Goal: Transaction & Acquisition: Book appointment/travel/reservation

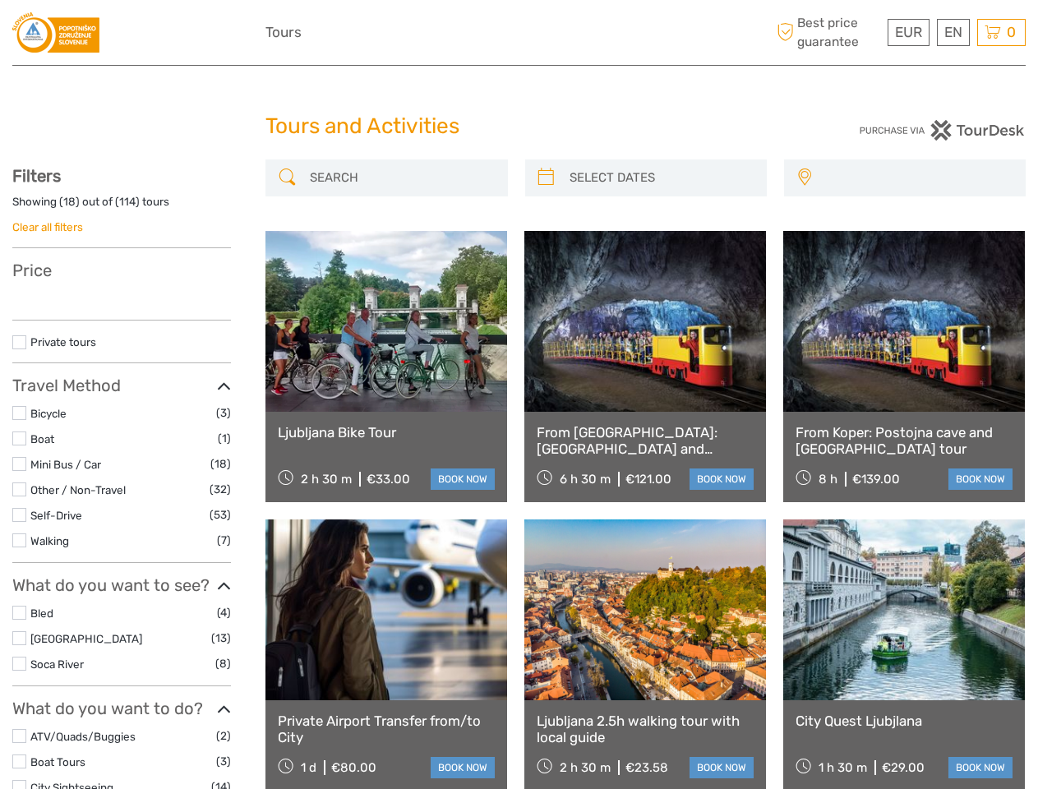
select select
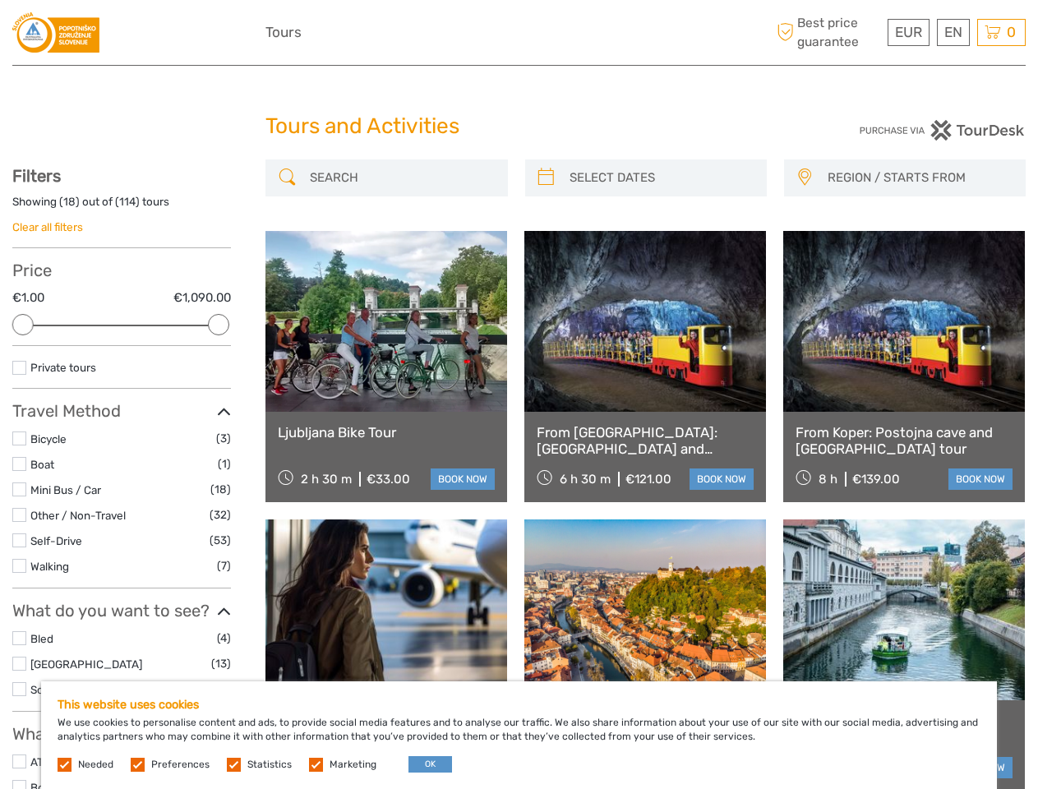
click at [518, 33] on div "EUR EUR $ £ EN English Español Deutsch Tours More Best price guarantee" at bounding box center [518, 32] width 507 height 40
click at [907, 32] on span "EUR" at bounding box center [908, 32] width 27 height 16
click at [952, 32] on div "EN English Español Deutsch" at bounding box center [952, 32] width 33 height 27
click at [1001, 32] on div "0 Items Total €0,00 Checkout The shopping cart is empty." at bounding box center [1001, 32] width 48 height 27
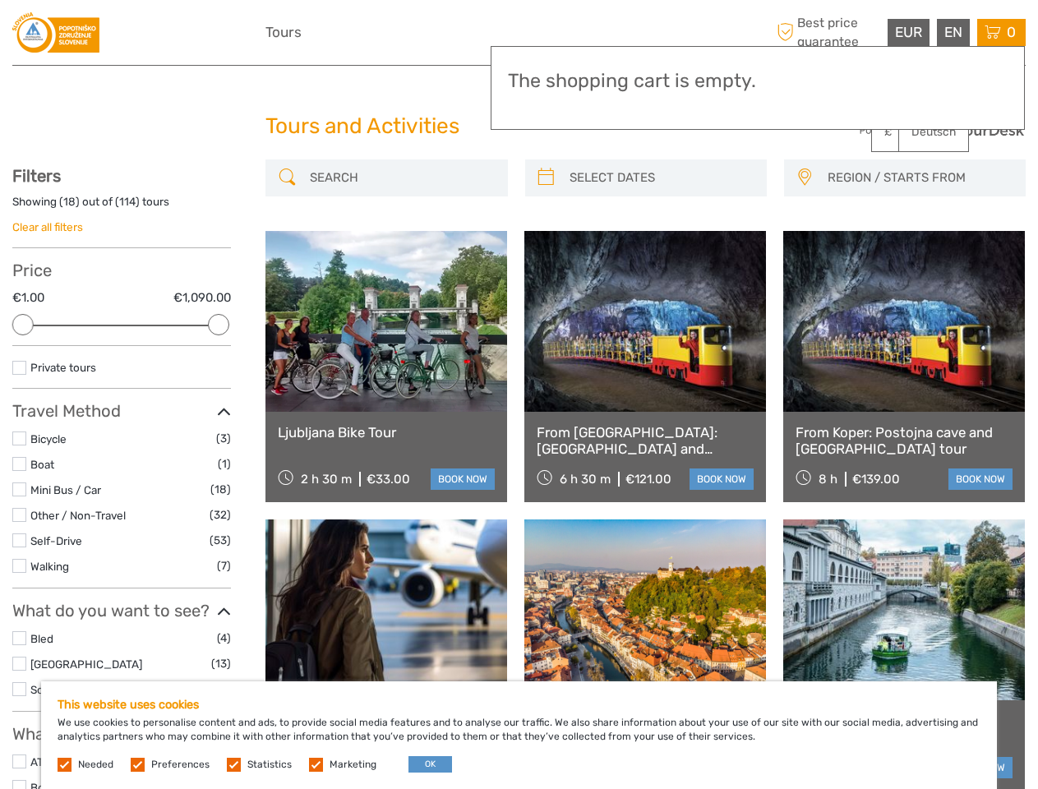
click at [23, 324] on div at bounding box center [22, 324] width 21 height 21
click at [219, 358] on div "Private tours" at bounding box center [121, 373] width 219 height 30
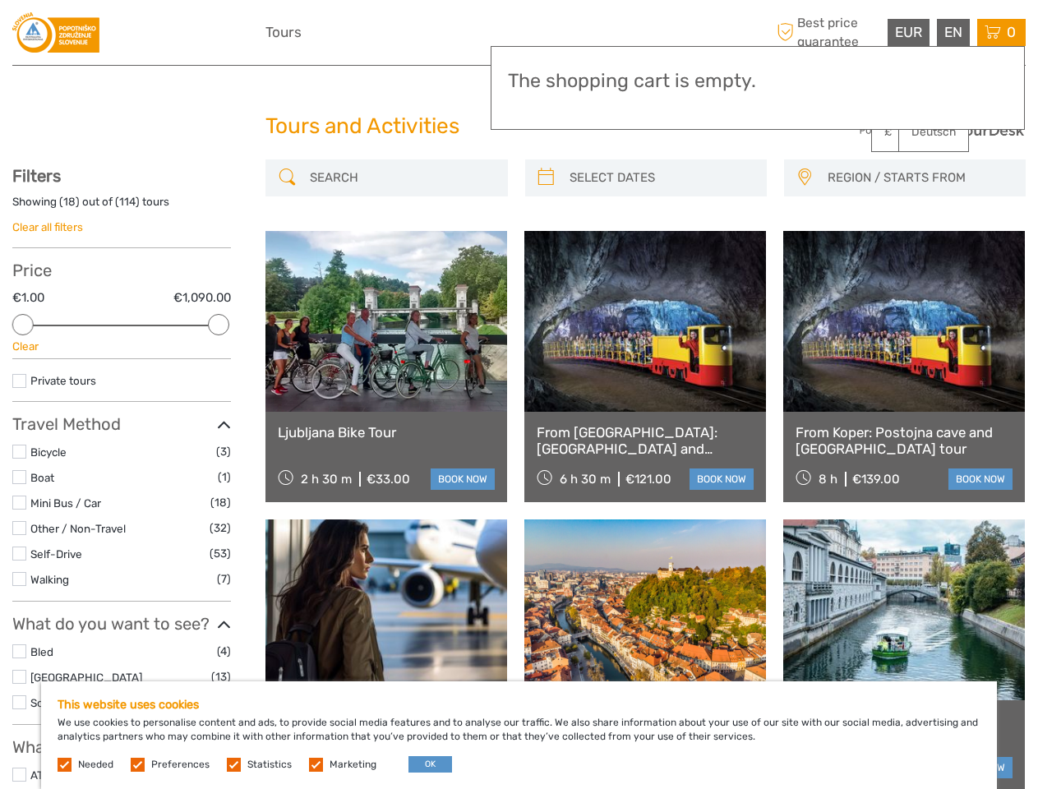
scroll to position [91, 0]
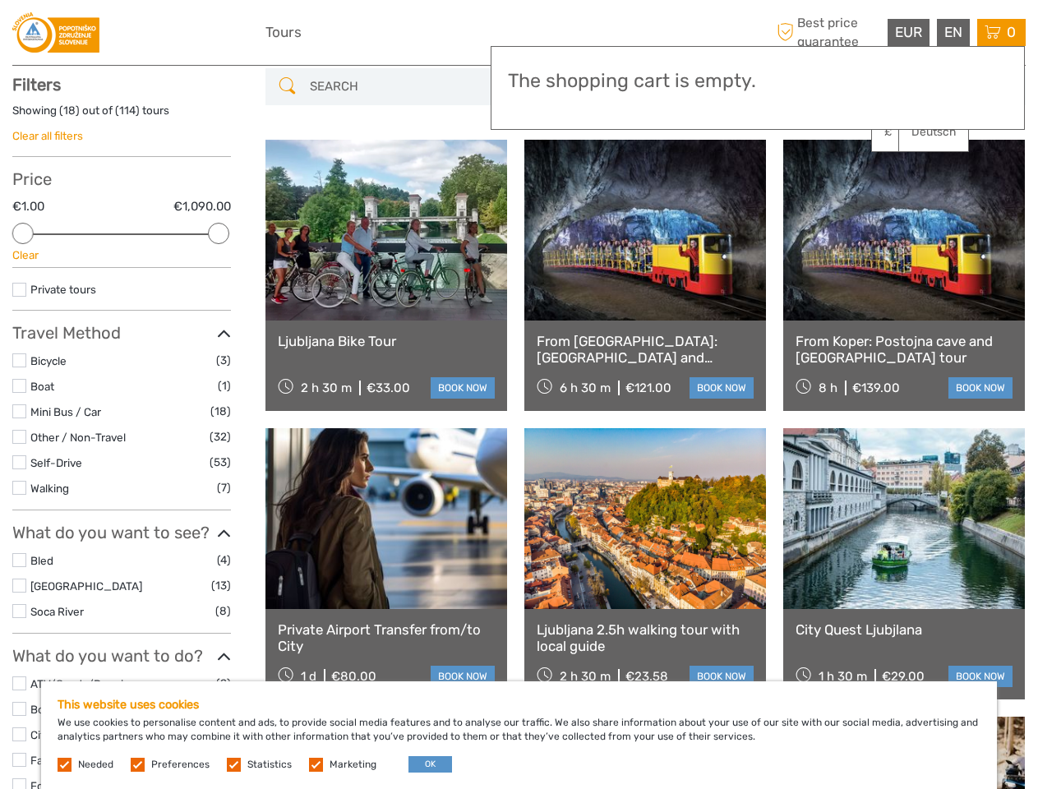
click at [545, 177] on link at bounding box center [645, 230] width 242 height 181
click at [660, 177] on link at bounding box center [645, 230] width 242 height 181
click at [803, 177] on link at bounding box center [904, 230] width 242 height 181
click at [918, 177] on link at bounding box center [904, 230] width 242 height 181
